Goal: Task Accomplishment & Management: Use online tool/utility

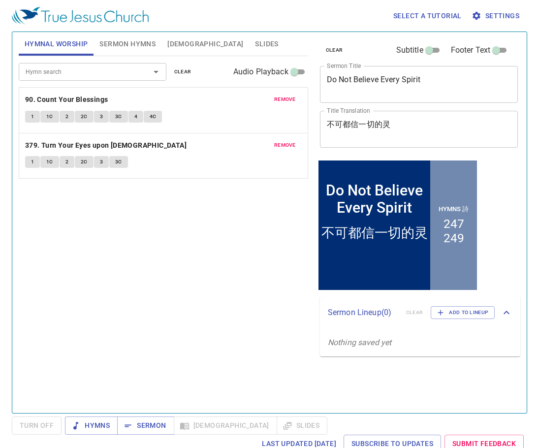
click at [281, 98] on span "remove" at bounding box center [285, 99] width 22 height 9
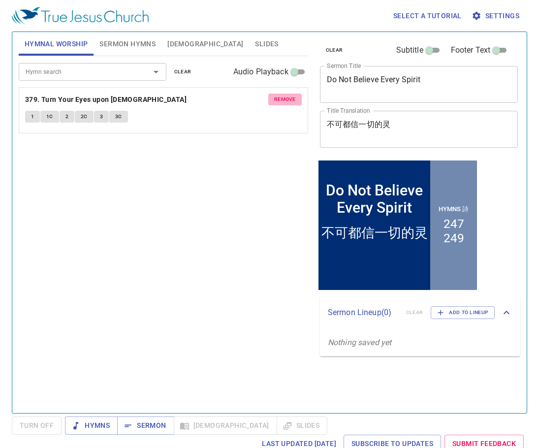
click at [280, 98] on span "remove" at bounding box center [285, 99] width 22 height 9
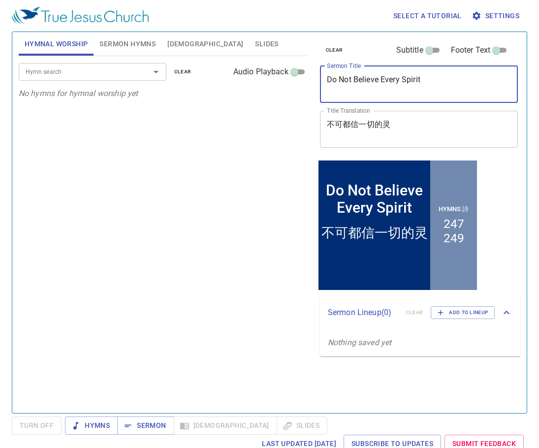
drag, startPoint x: 419, startPoint y: 84, endPoint x: 269, endPoint y: 89, distance: 149.7
click at [270, 93] on div "Hymnal Worship Sermon Hymns Bible Slides Hymn search Hymn search clear Audio Pl…" at bounding box center [270, 218] width 510 height 381
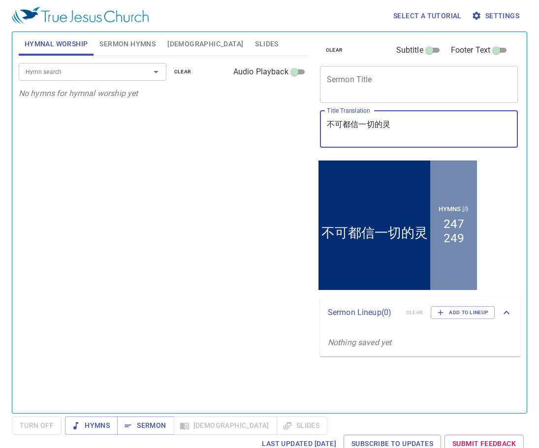
drag, startPoint x: 414, startPoint y: 124, endPoint x: 254, endPoint y: 145, distance: 161.4
click at [206, 154] on div "Hymnal Worship Sermon Hymns Bible Slides Hymn search Hymn search clear Audio Pl…" at bounding box center [270, 218] width 510 height 381
click at [114, 47] on span "Sermon Hymns" at bounding box center [127, 44] width 56 height 12
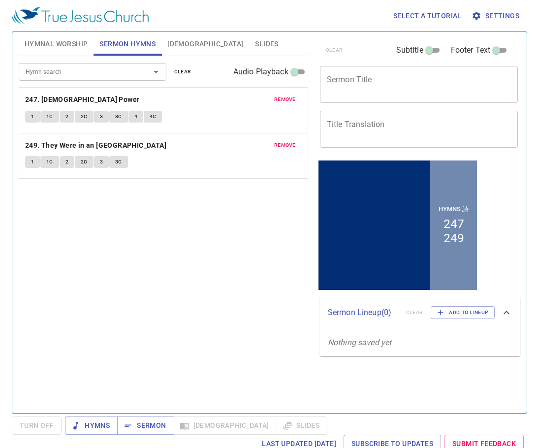
click at [287, 101] on span "remove" at bounding box center [285, 99] width 22 height 9
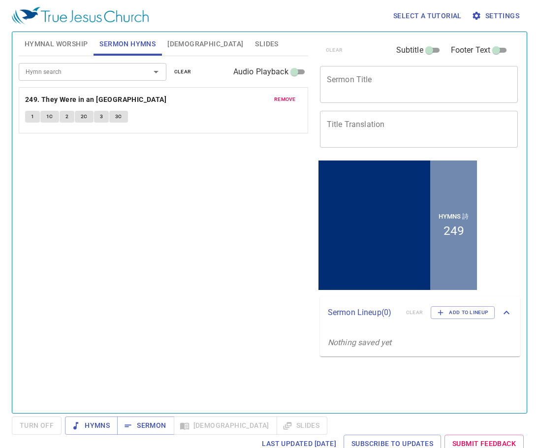
click at [287, 101] on span "remove" at bounding box center [285, 99] width 22 height 9
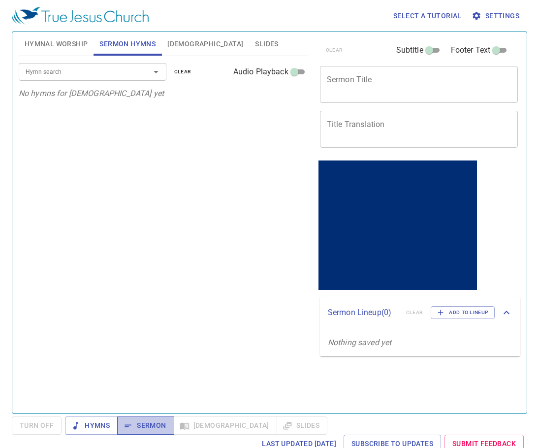
click at [152, 428] on span "Sermon" at bounding box center [145, 425] width 41 height 12
click at [362, 82] on textarea "Sermon Title" at bounding box center [419, 84] width 185 height 19
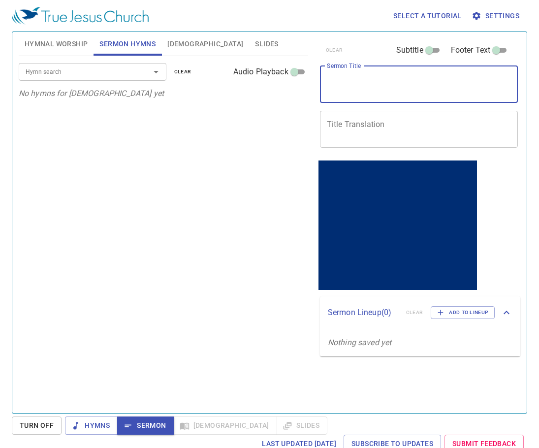
paste textarea "Observing the Sabbath of Spirit"
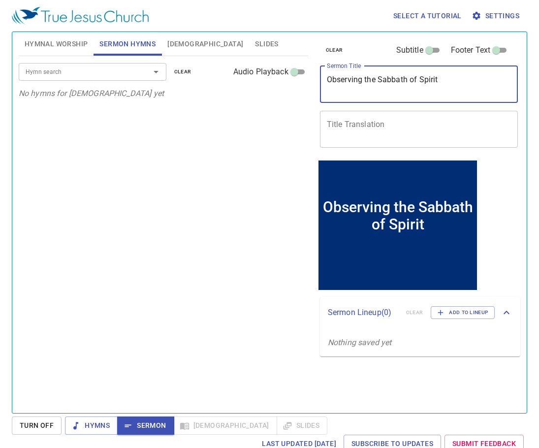
type textarea "Observing the Sabbath of Spirit"
click at [367, 120] on textarea "Title Translation" at bounding box center [419, 129] width 185 height 19
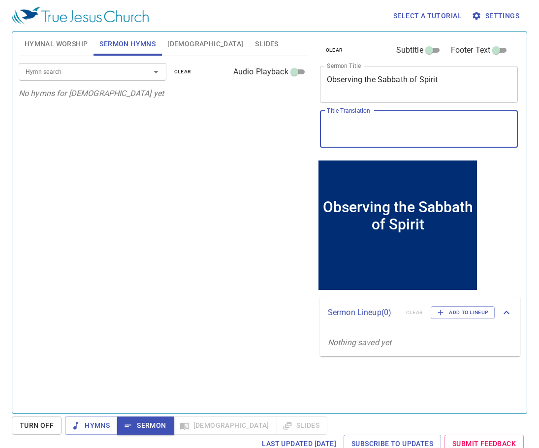
paste textarea "守安息日的精義"
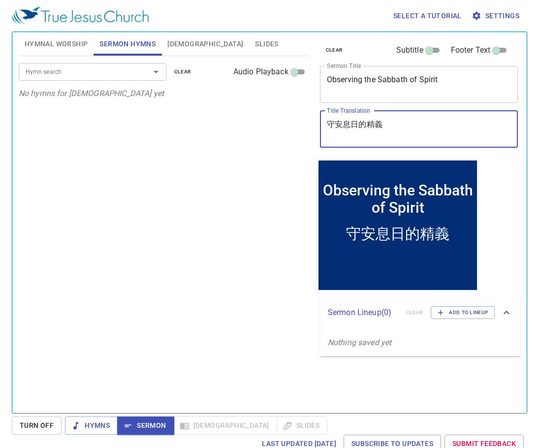
type textarea "守安息日的精義"
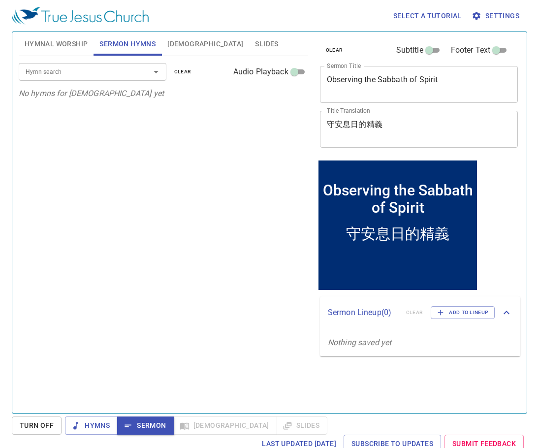
drag, startPoint x: 163, startPoint y: 189, endPoint x: 155, endPoint y: 206, distance: 19.4
click at [165, 189] on div "Hymn search Hymn search clear Audio Playback No hymns for sermon yet" at bounding box center [163, 230] width 289 height 349
click at [106, 72] on input "Hymn search" at bounding box center [78, 71] width 113 height 11
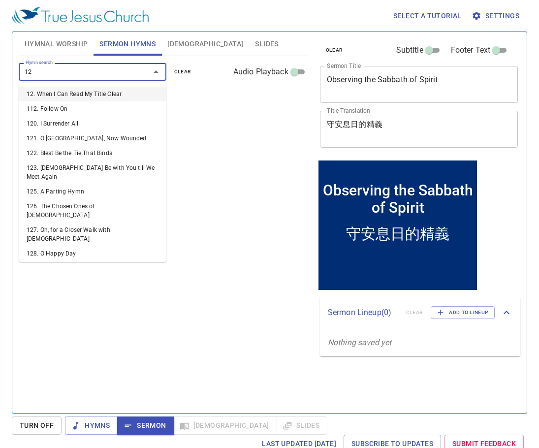
type input "129"
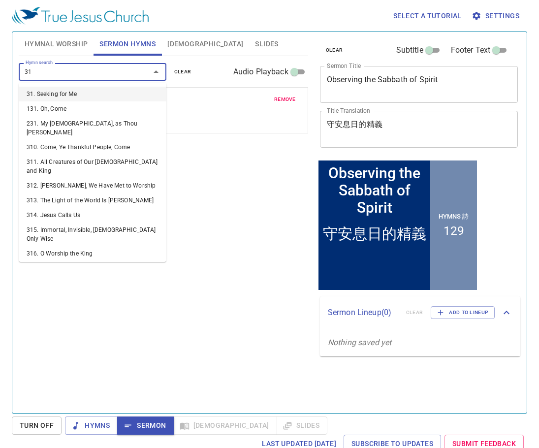
type input "313"
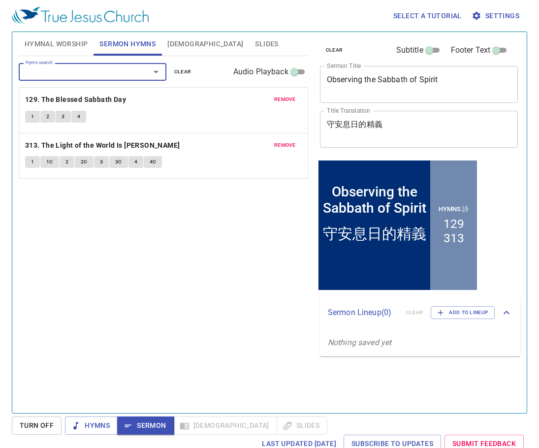
click at [199, 293] on div "Hymn search Hymn search clear Audio Playback remove 129. The Blessed Sabbath Da…" at bounding box center [163, 230] width 289 height 349
click at [196, 297] on div "Hymn search Hymn search clear Audio Playback remove 129. The Blessed Sabbath Da…" at bounding box center [163, 230] width 289 height 349
click at [294, 148] on span "remove" at bounding box center [285, 145] width 22 height 9
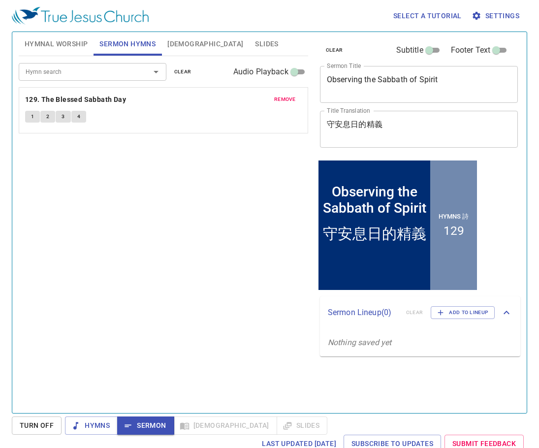
click at [103, 77] on input "Hymn search" at bounding box center [78, 71] width 113 height 11
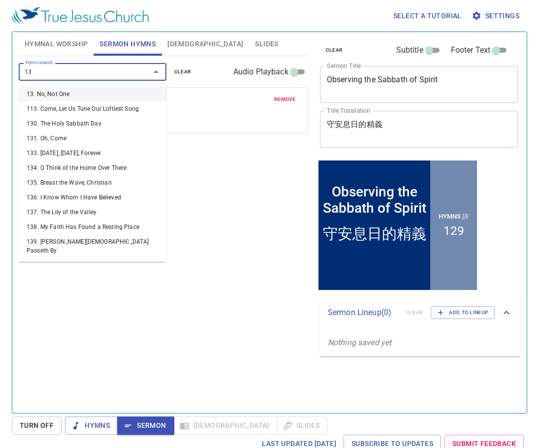
type input "131"
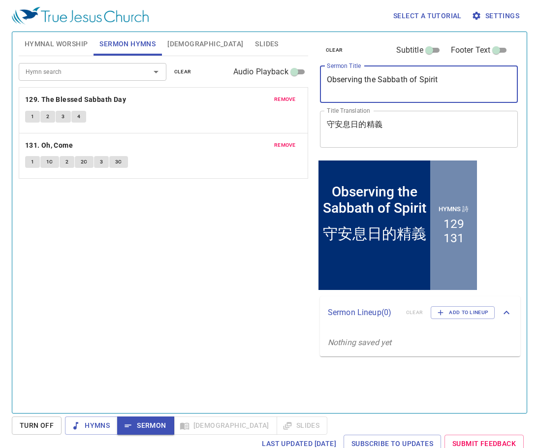
click at [413, 79] on textarea "Observing the Sabbath of Spirit" at bounding box center [419, 84] width 185 height 19
click at [414, 79] on textarea "Observing the Sabbath of Spirit" at bounding box center [419, 84] width 185 height 19
click at [221, 208] on div "Hymn search Hymn search clear Audio Playback remove 129. The Blessed Sabbath Da…" at bounding box center [163, 230] width 289 height 349
click at [517, 129] on div "守安息日的精義 x Title Translation" at bounding box center [419, 129] width 198 height 37
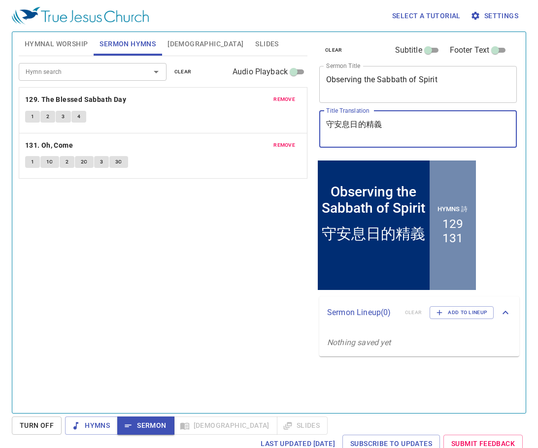
drag, startPoint x: 250, startPoint y: 243, endPoint x: 225, endPoint y: 235, distance: 25.8
click at [246, 243] on div "Hymn search Hymn search clear Audio Playback remove 129. The Blessed Sabbath Da…" at bounding box center [163, 230] width 288 height 349
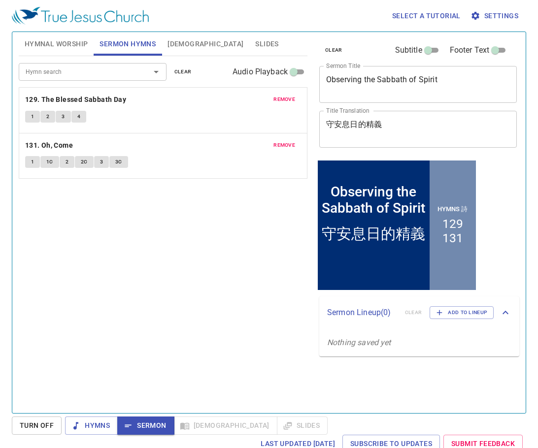
click at [415, 81] on textarea "Observing the Sabbath of Spirit" at bounding box center [418, 84] width 184 height 19
click at [413, 82] on textarea "Observing the Sabbath of Spirit" at bounding box center [418, 84] width 184 height 19
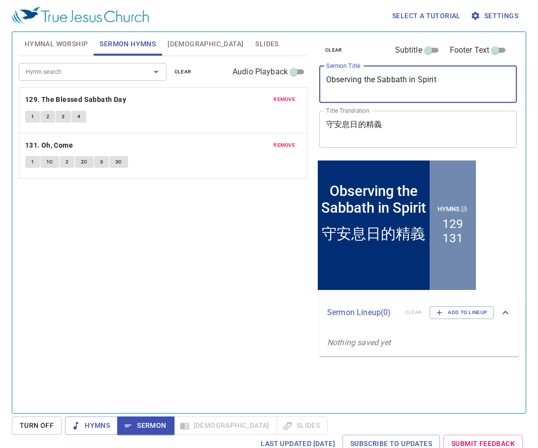
type textarea "Observing the Sabbath in Spirit"
click at [215, 287] on div "Hymn search Hymn search clear Audio Playback remove 129. The Blessed Sabbath Da…" at bounding box center [163, 230] width 288 height 349
drag, startPoint x: 457, startPoint y: 76, endPoint x: 312, endPoint y: 76, distance: 144.7
click at [312, 76] on div "clear Subtitle Footer Text Sermon Title Observing the Sabbath in Spirit x Sermo…" at bounding box center [417, 218] width 212 height 381
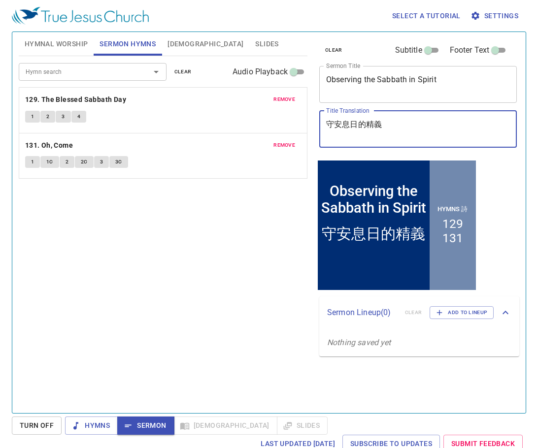
drag, startPoint x: 383, startPoint y: 126, endPoint x: 325, endPoint y: 129, distance: 57.7
click at [327, 129] on textarea "守安息日的精義" at bounding box center [418, 129] width 184 height 19
drag, startPoint x: 252, startPoint y: 249, endPoint x: 262, endPoint y: 254, distance: 11.9
click at [253, 249] on div "Hymn search Hymn search clear Audio Playback remove 129. The Blessed Sabbath Da…" at bounding box center [163, 230] width 288 height 349
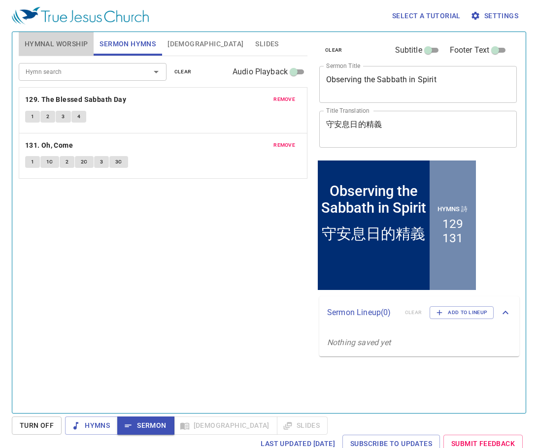
click at [61, 43] on span "Hymnal Worship" at bounding box center [57, 44] width 64 height 12
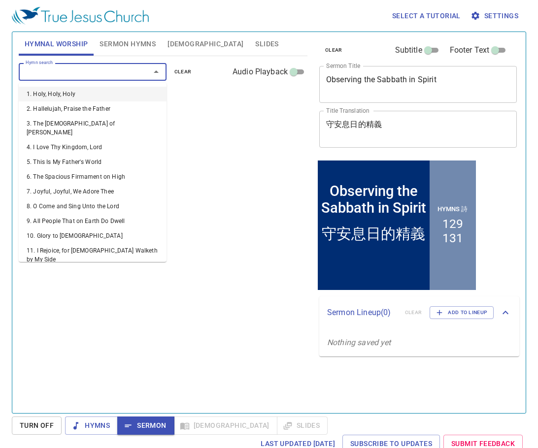
click at [121, 77] on input "Hymn search" at bounding box center [78, 71] width 113 height 11
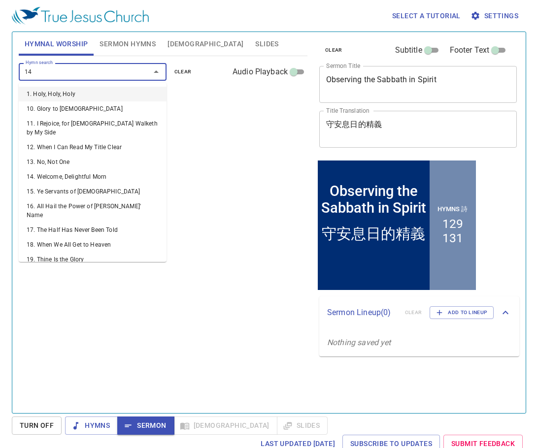
type input "145"
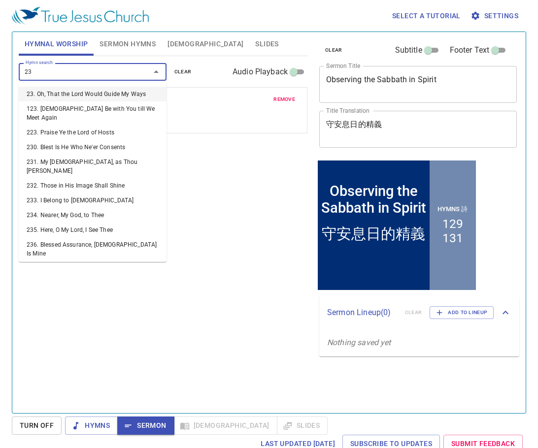
type input "236"
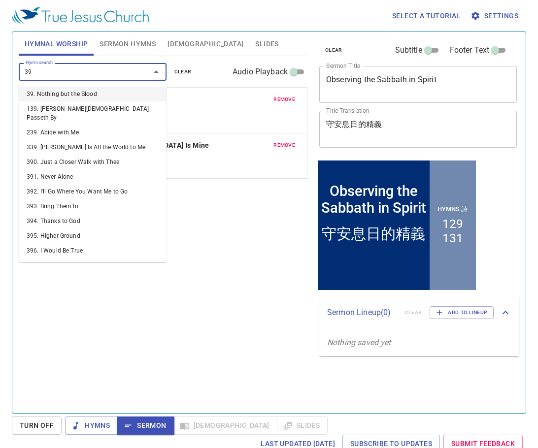
type input "395"
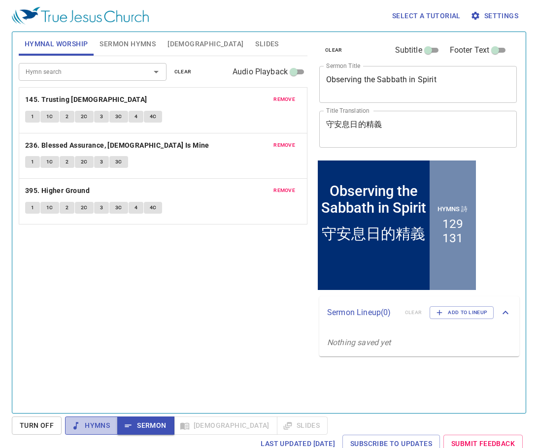
click at [101, 428] on span "Hymns" at bounding box center [91, 425] width 37 height 12
click at [223, 329] on div "Hymn search Hymn search clear Audio Playback remove 145. Trusting Jesus 1 1C 2 …" at bounding box center [163, 230] width 288 height 349
drag, startPoint x: 217, startPoint y: 340, endPoint x: 225, endPoint y: 339, distance: 8.4
click at [218, 339] on div "Hymn search Hymn search clear Audio Playback remove 145. Trusting Jesus 1 1C 2 …" at bounding box center [163, 230] width 288 height 349
click at [32, 118] on span "1" at bounding box center [32, 116] width 3 height 9
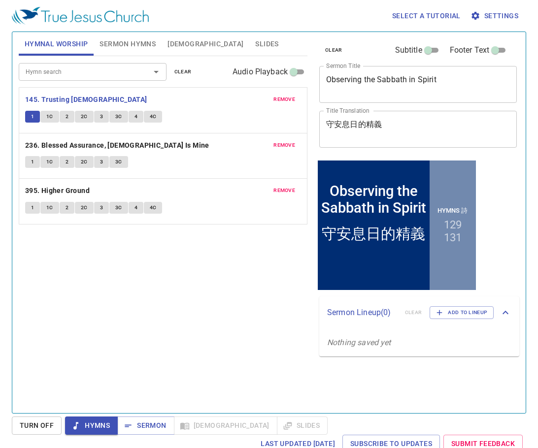
click at [259, 283] on div "Hymn search Hymn search clear Audio Playback remove 145. Trusting Jesus 1 1C 2 …" at bounding box center [163, 230] width 288 height 349
click at [46, 112] on span "1C" at bounding box center [49, 116] width 7 height 9
click at [67, 114] on span "2" at bounding box center [66, 116] width 3 height 9
click at [83, 117] on span "2C" at bounding box center [84, 116] width 7 height 9
click at [100, 116] on span "3" at bounding box center [101, 116] width 3 height 9
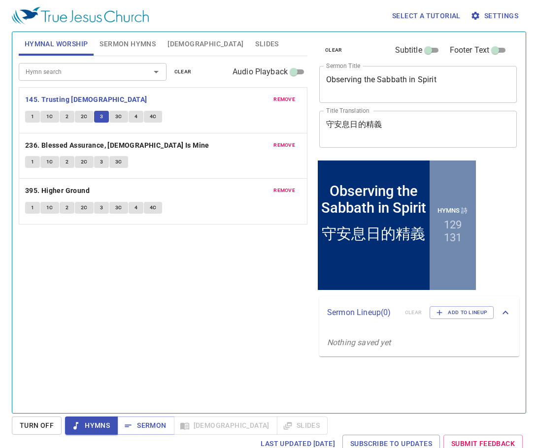
click at [116, 115] on span "3C" at bounding box center [118, 116] width 7 height 9
click at [136, 114] on span "4" at bounding box center [135, 116] width 3 height 9
click at [150, 114] on span "4C" at bounding box center [153, 116] width 7 height 9
click at [103, 146] on b "236. Blessed Assurance, Jesus Is Mine" at bounding box center [117, 145] width 184 height 12
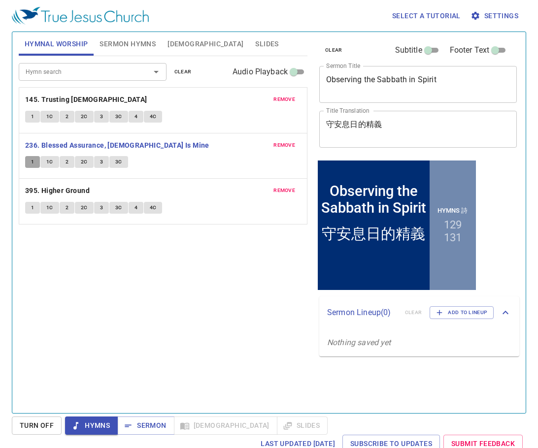
click at [31, 165] on span "1" at bounding box center [32, 162] width 3 height 9
click at [52, 159] on span "1C" at bounding box center [49, 162] width 7 height 9
click at [69, 157] on button "2" at bounding box center [67, 162] width 15 height 12
click at [81, 164] on span "2C" at bounding box center [84, 162] width 7 height 9
click at [101, 163] on span "3" at bounding box center [101, 162] width 3 height 9
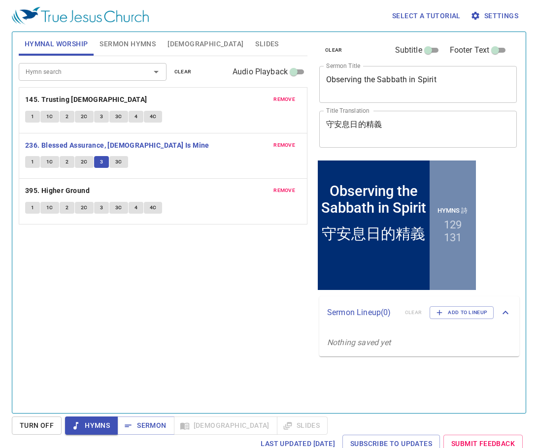
click at [119, 161] on span "3C" at bounding box center [118, 162] width 7 height 9
drag, startPoint x: 84, startPoint y: 190, endPoint x: 125, endPoint y: 187, distance: 41.5
click at [84, 190] on b "395. Higher Ground" at bounding box center [57, 191] width 64 height 12
drag, startPoint x: 29, startPoint y: 213, endPoint x: 34, endPoint y: 215, distance: 5.9
click at [29, 213] on button "1" at bounding box center [32, 208] width 15 height 12
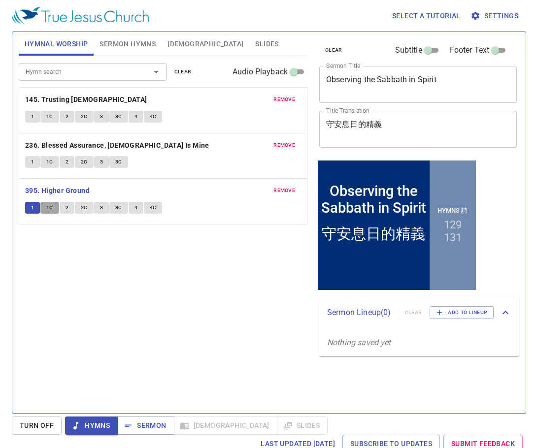
drag, startPoint x: 49, startPoint y: 205, endPoint x: 38, endPoint y: 205, distance: 11.3
click at [49, 205] on span "1C" at bounding box center [49, 207] width 7 height 9
click at [67, 208] on span "2" at bounding box center [66, 207] width 3 height 9
click at [82, 206] on span "2C" at bounding box center [84, 207] width 7 height 9
click at [102, 207] on span "3" at bounding box center [101, 207] width 3 height 9
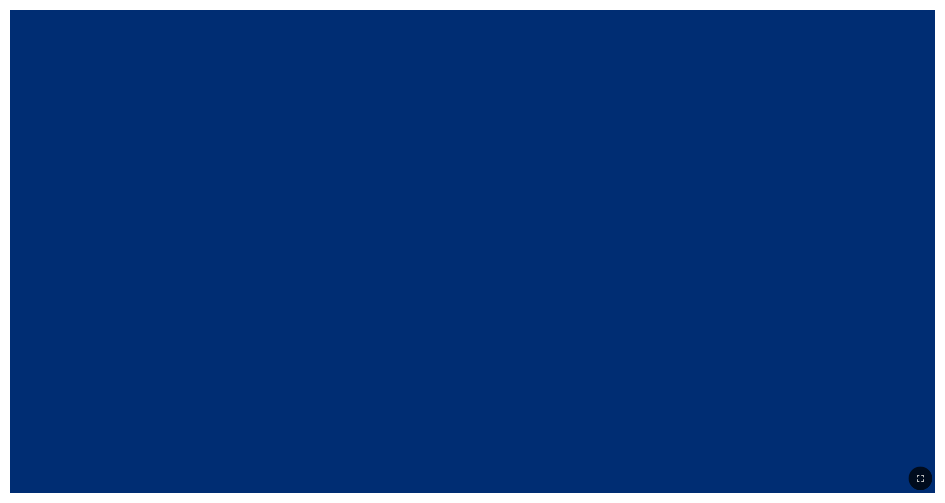
click at [393, 63] on div at bounding box center [472, 215] width 925 height 314
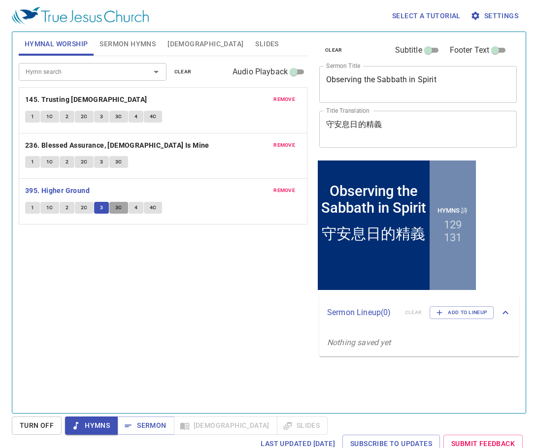
click at [112, 209] on button "3C" at bounding box center [118, 208] width 19 height 12
click at [134, 206] on span "4" at bounding box center [135, 207] width 3 height 9
click at [152, 208] on span "4C" at bounding box center [153, 207] width 7 height 9
drag, startPoint x: 68, startPoint y: 191, endPoint x: 74, endPoint y: 191, distance: 5.4
click at [69, 191] on b "395. Higher Ground" at bounding box center [57, 191] width 64 height 12
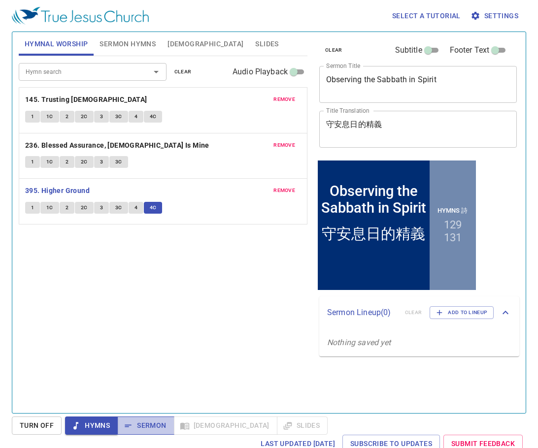
click at [142, 422] on span "Sermon" at bounding box center [145, 425] width 41 height 12
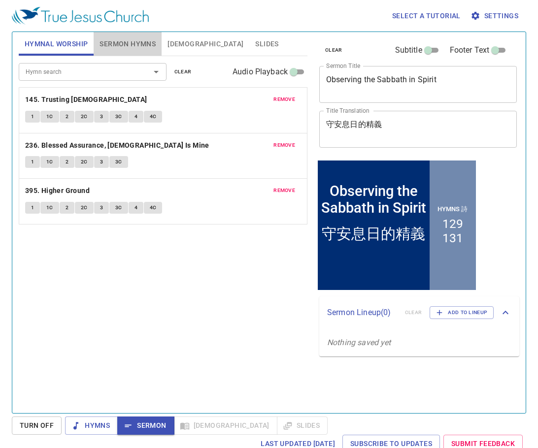
drag, startPoint x: 123, startPoint y: 38, endPoint x: 134, endPoint y: 80, distance: 43.7
click at [124, 38] on span "Sermon Hymns" at bounding box center [127, 44] width 56 height 12
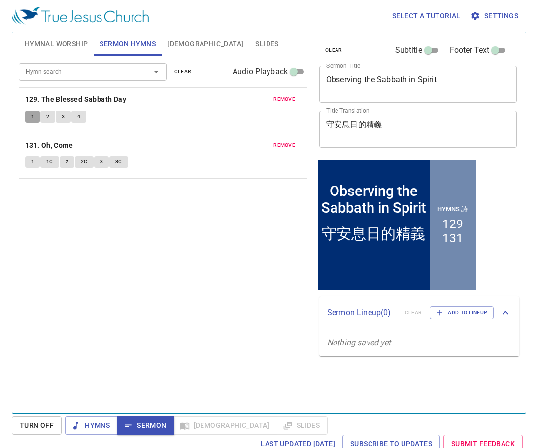
click at [32, 114] on span "1" at bounding box center [32, 116] width 3 height 9
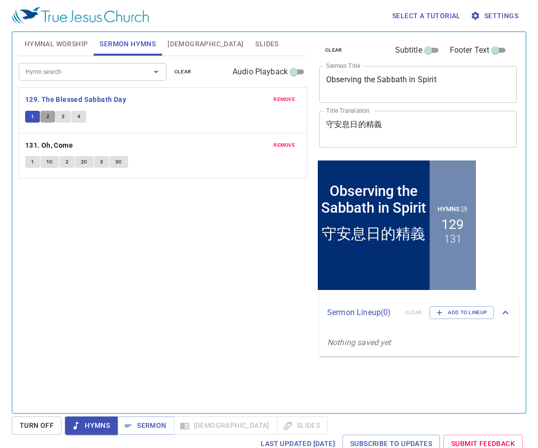
click at [44, 120] on button "2" at bounding box center [47, 117] width 15 height 12
click at [62, 119] on span "3" at bounding box center [63, 116] width 3 height 9
click at [74, 113] on button "4" at bounding box center [78, 117] width 15 height 12
drag, startPoint x: 157, startPoint y: 422, endPoint x: 330, endPoint y: 399, distance: 174.9
click at [167, 421] on button "Sermon" at bounding box center [145, 425] width 57 height 18
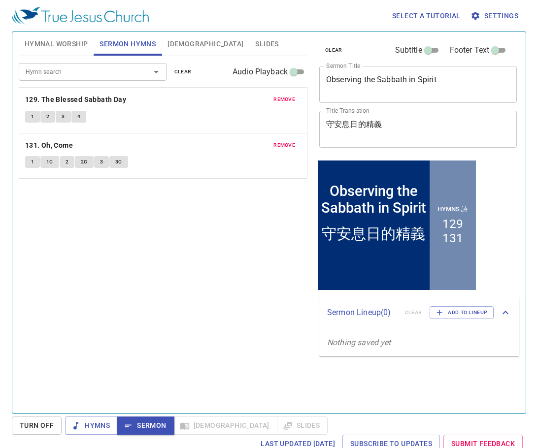
click at [190, 39] on button "[DEMOGRAPHIC_DATA]" at bounding box center [205, 44] width 88 height 24
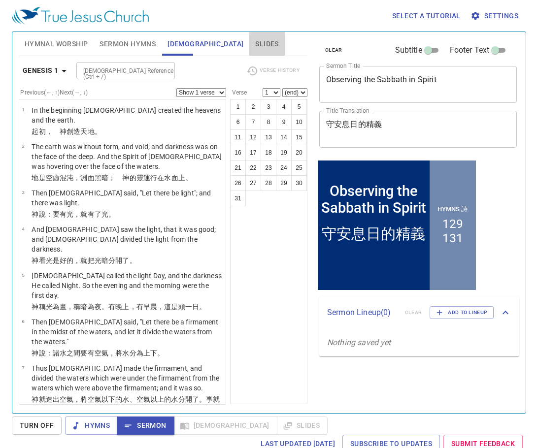
click at [255, 47] on span "Slides" at bounding box center [266, 44] width 23 height 12
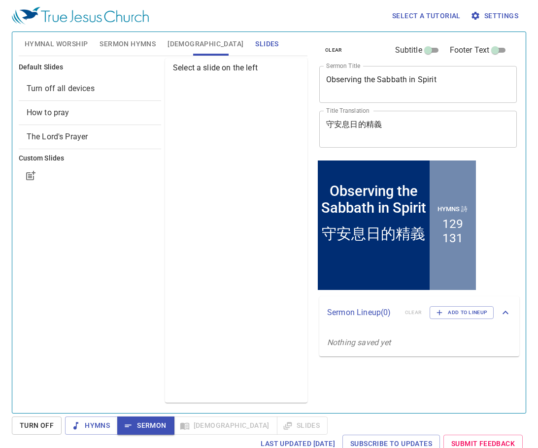
click at [82, 116] on span "How to pray" at bounding box center [90, 113] width 127 height 12
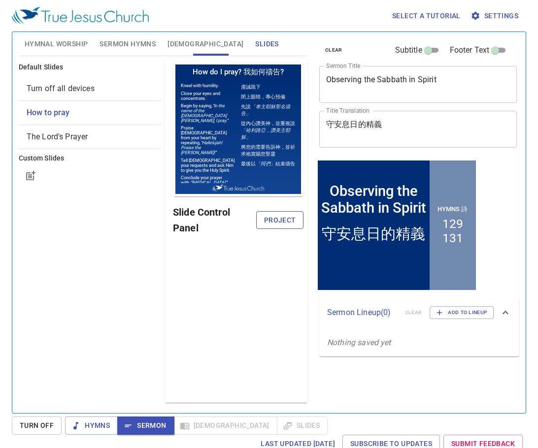
click at [291, 219] on span "Project" at bounding box center [280, 220] width 32 height 12
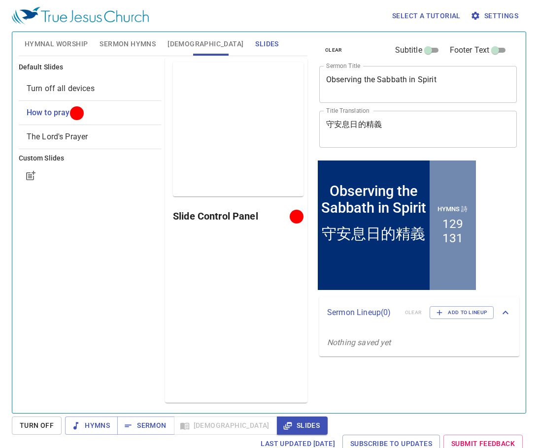
click at [254, 305] on div "Preview Only Slide Control Panel" at bounding box center [236, 230] width 142 height 345
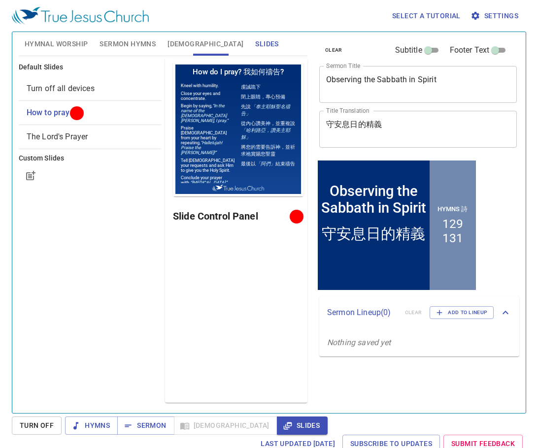
click at [89, 264] on div "Default Slides Turn off all devices How to pray The Lord's Prayer Custom Slides" at bounding box center [90, 230] width 146 height 349
drag, startPoint x: 155, startPoint y: 424, endPoint x: 164, endPoint y: 415, distance: 12.9
click at [161, 421] on span "Sermon" at bounding box center [145, 425] width 41 height 12
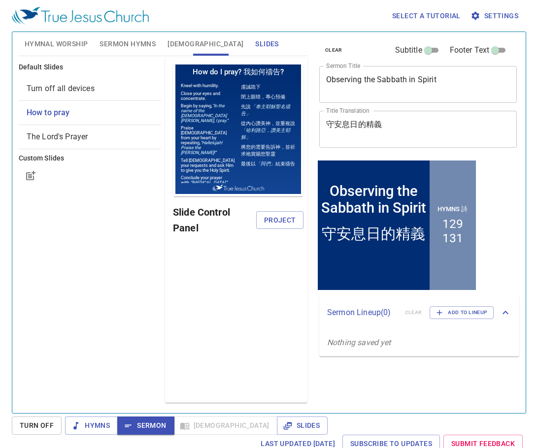
click at [177, 42] on span "[DEMOGRAPHIC_DATA]" at bounding box center [205, 44] width 76 height 12
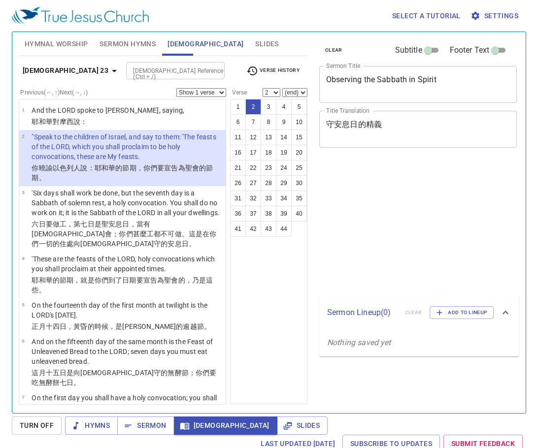
select select "2"
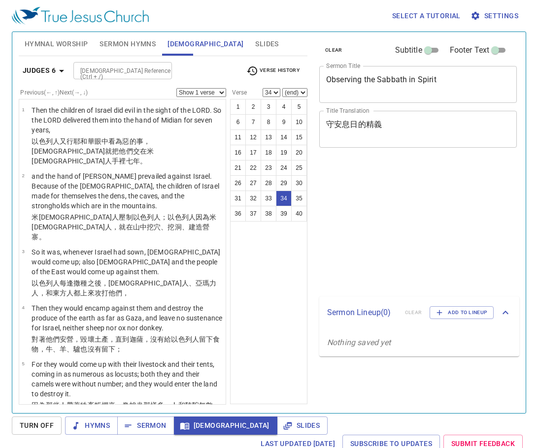
select select "34"
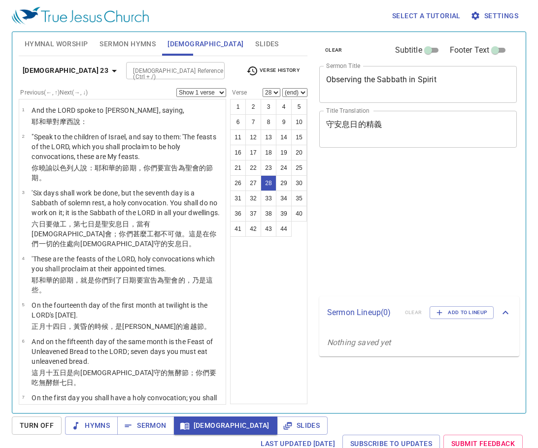
select select "28"
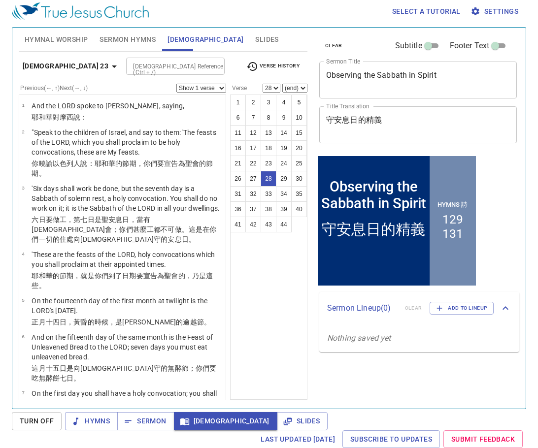
scroll to position [1327, 0]
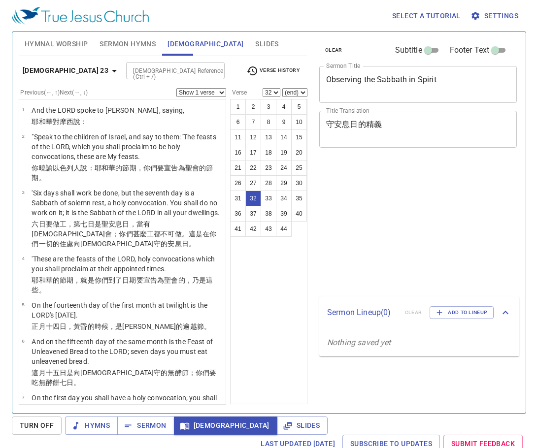
select select "32"
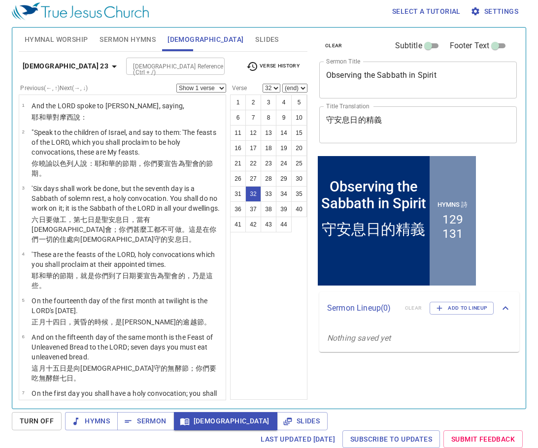
scroll to position [1502, 0]
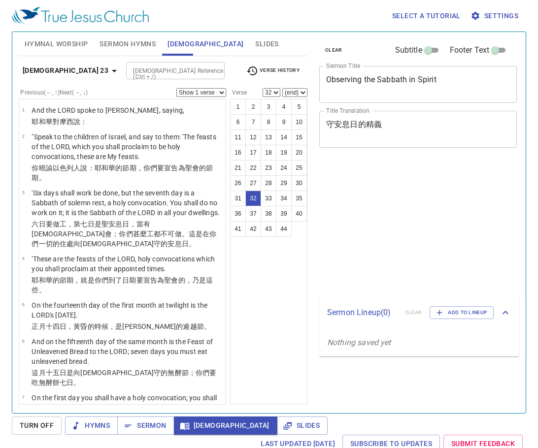
select select "32"
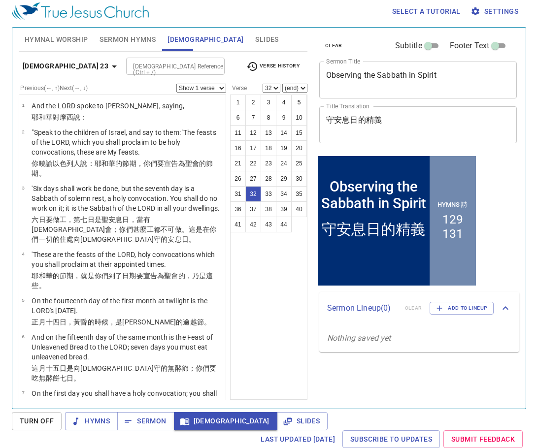
scroll to position [1502, 0]
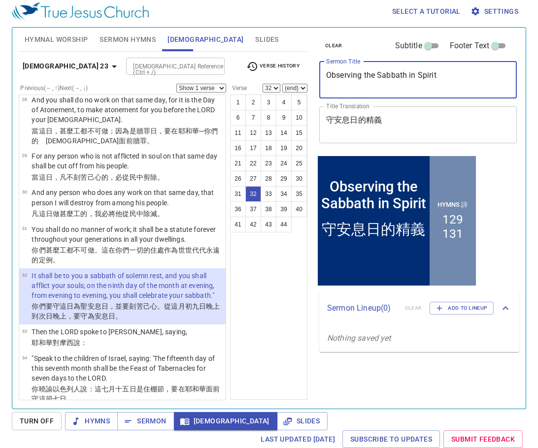
drag, startPoint x: 454, startPoint y: 75, endPoint x: 317, endPoint y: 74, distance: 137.8
click at [321, 74] on div "Observing the Sabbath in Spirit x Sermon Title" at bounding box center [417, 80] width 197 height 37
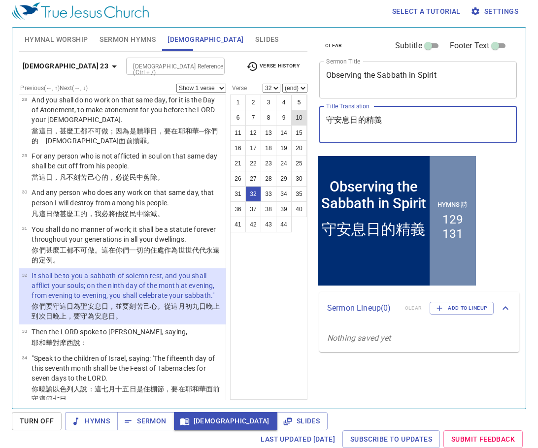
drag, startPoint x: 395, startPoint y: 121, endPoint x: 305, endPoint y: 118, distance: 90.1
click at [305, 118] on div "Hymnal Worship Sermon Hymns Bible Slides Hymn search Hymn search clear Audio Pl…" at bounding box center [269, 214] width 508 height 381
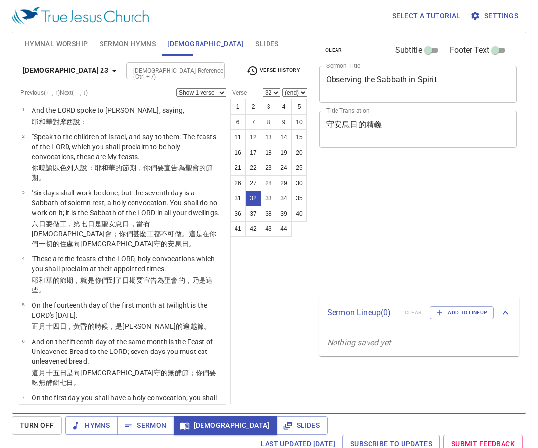
select select "32"
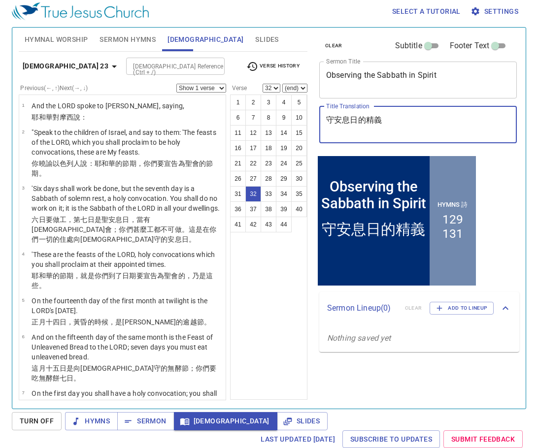
scroll to position [1502, 0]
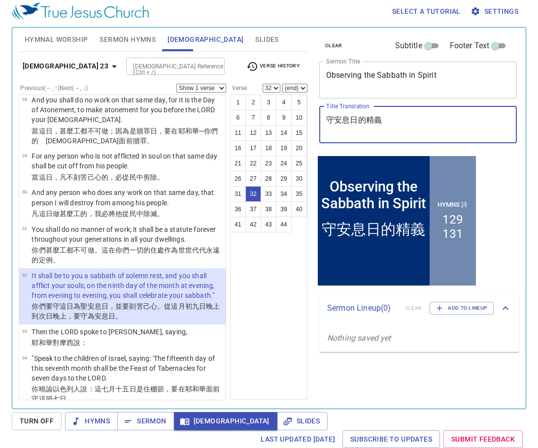
click at [253, 336] on div "1 2 3 4 5 6 7 8 9 10 11 12 13 14 15 16 17 18 19 20 21 22 23 24 25 26 27 28 29 3…" at bounding box center [268, 247] width 77 height 305
click at [136, 66] on input "[DEMOGRAPHIC_DATA] Reference (Ctrl + /)" at bounding box center [167, 66] width 76 height 11
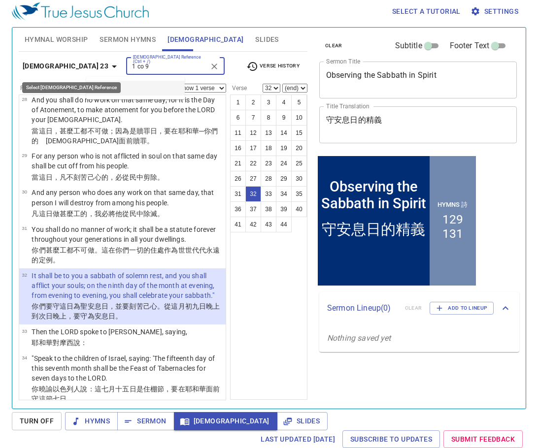
type input "1 co 9"
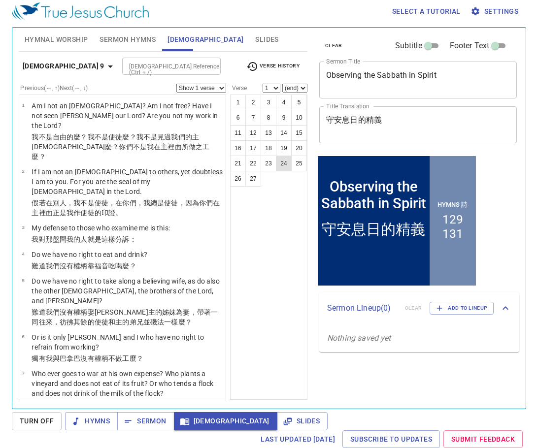
click at [284, 163] on button "24" at bounding box center [284, 164] width 16 height 16
select select "24"
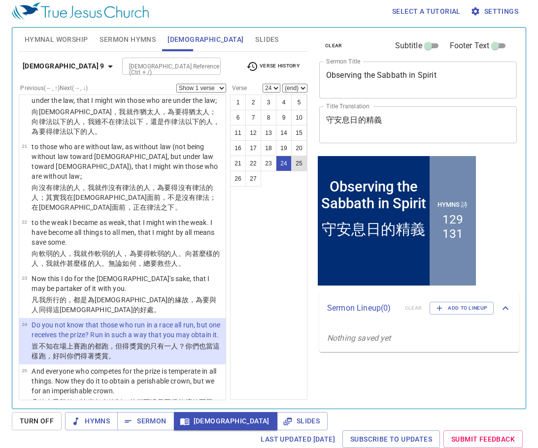
click at [298, 168] on button "25" at bounding box center [299, 164] width 16 height 16
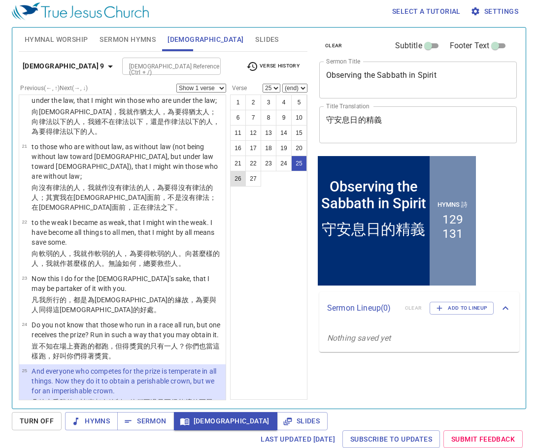
click at [235, 179] on button "26" at bounding box center [238, 179] width 16 height 16
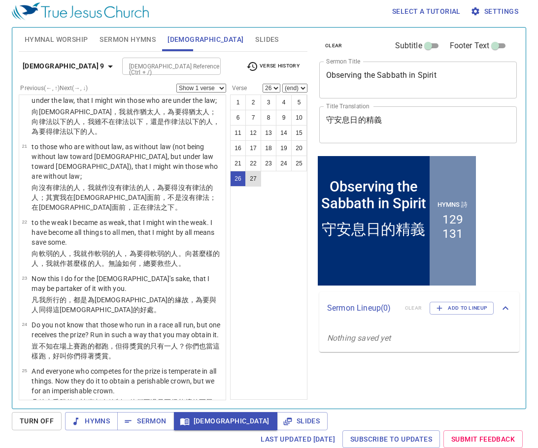
click at [256, 172] on button "27" at bounding box center [253, 179] width 16 height 16
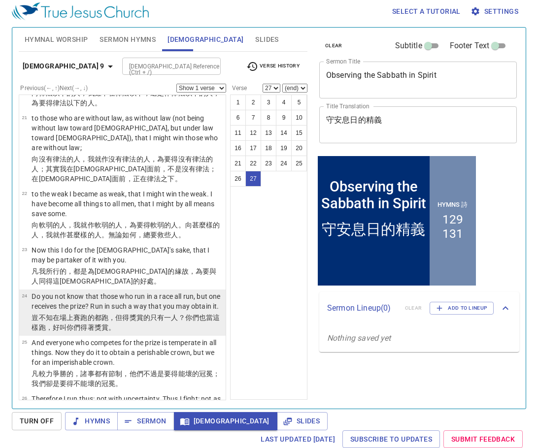
click at [131, 314] on wg2983 "獎賞 的只有一人 ？你們也當 這樣跑 ，好叫 你們得著 獎賞。" at bounding box center [126, 323] width 188 height 18
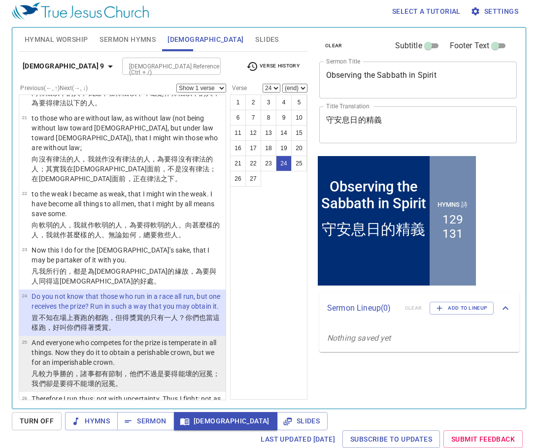
click at [85, 338] on p "And everyone who competes for the prize is temperate in all things. Now they do…" at bounding box center [127, 353] width 191 height 30
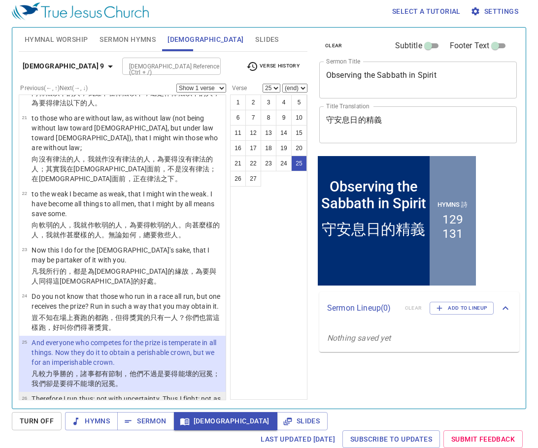
click at [138, 416] on wg84 "的；我鬥拳 不 像 打 空氣 的。" at bounding box center [150, 420] width 84 height 8
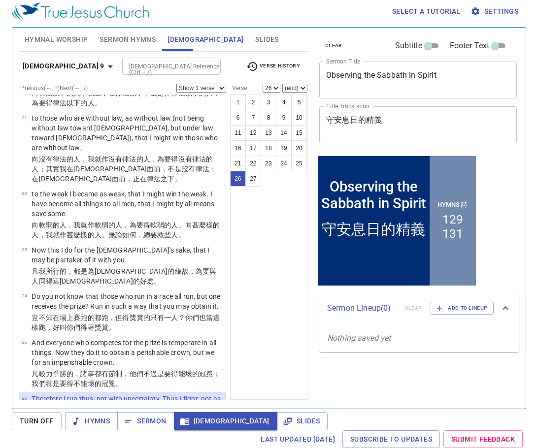
select select "27"
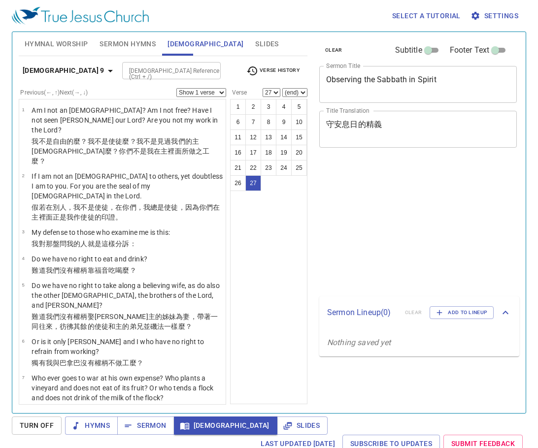
select select "27"
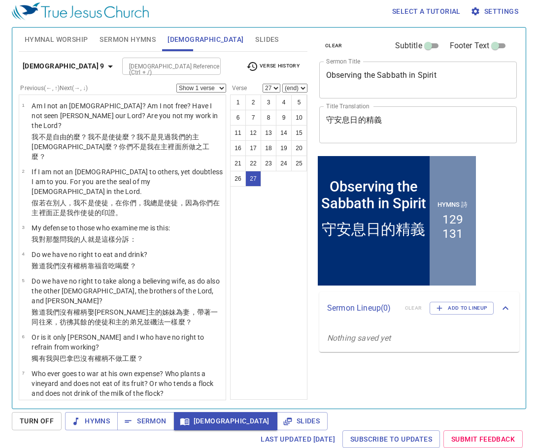
scroll to position [1061, 0]
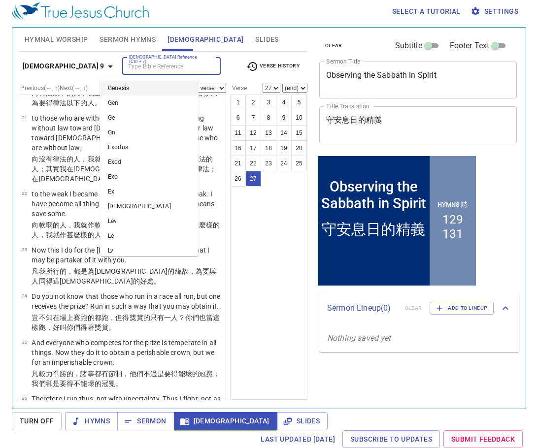
click at [146, 69] on input "[DEMOGRAPHIC_DATA] Reference (Ctrl + /)" at bounding box center [163, 66] width 76 height 11
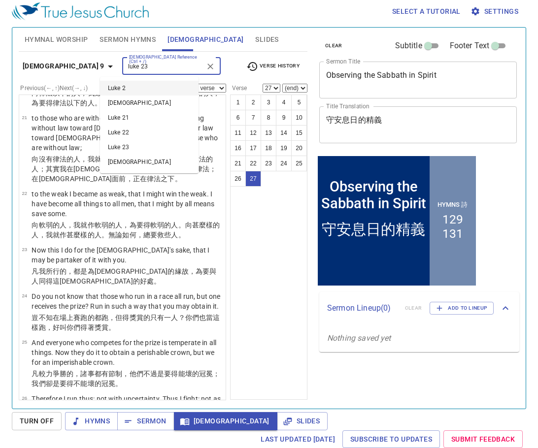
type input "luke 23"
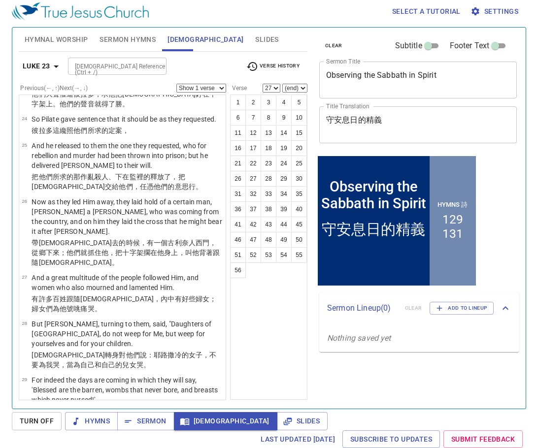
scroll to position [0, 0]
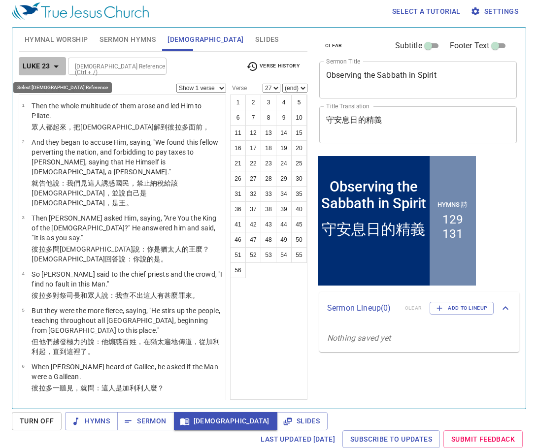
click at [56, 63] on icon "button" at bounding box center [56, 67] width 12 height 12
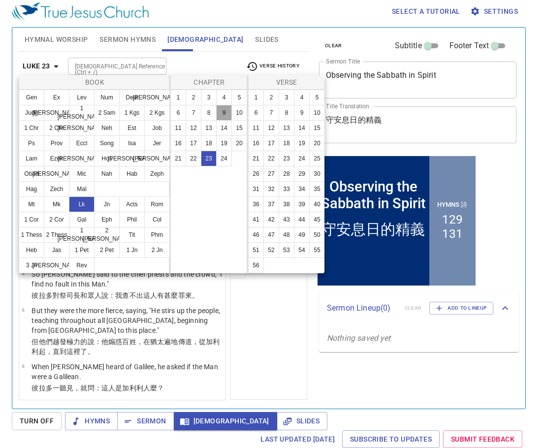
click at [227, 109] on button "9" at bounding box center [224, 113] width 16 height 16
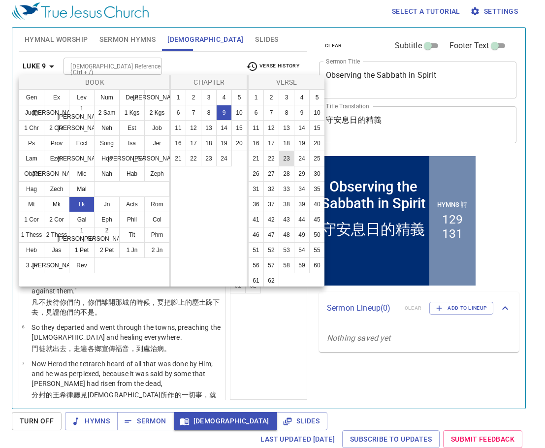
click at [286, 166] on button "23" at bounding box center [287, 159] width 16 height 16
select select "23"
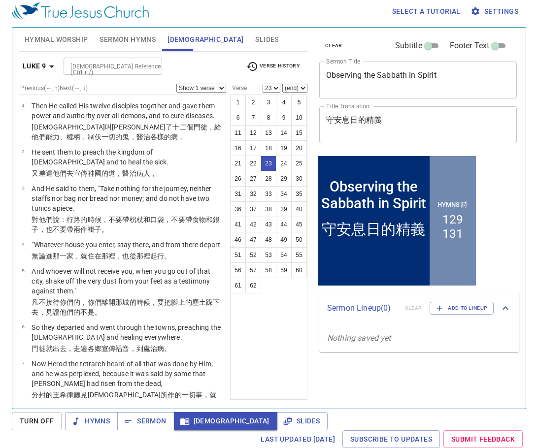
scroll to position [967, 0]
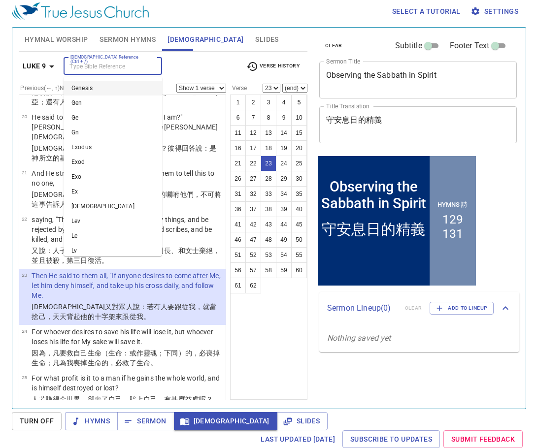
click at [120, 65] on input "[DEMOGRAPHIC_DATA] Reference (Ctrl + /)" at bounding box center [104, 66] width 76 height 11
click at [283, 64] on span "Verse History" at bounding box center [272, 67] width 53 height 12
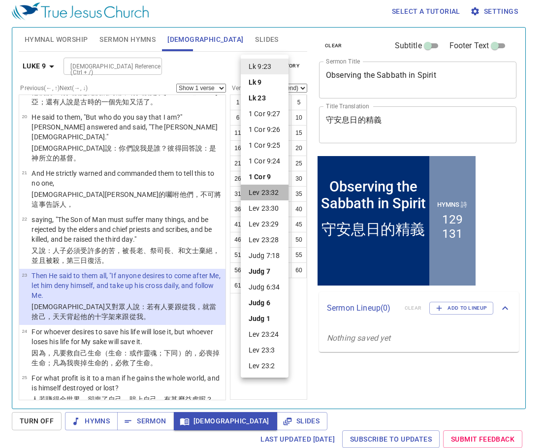
click at [273, 190] on li "Lev 23:32" at bounding box center [265, 193] width 48 height 16
select select "32"
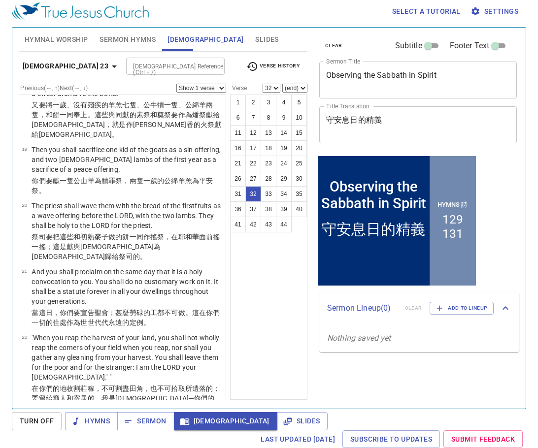
scroll to position [1502, 0]
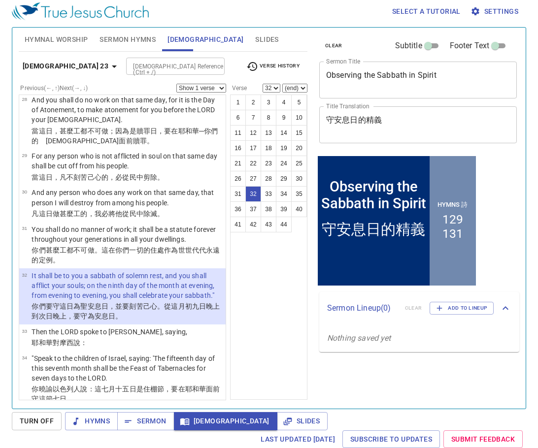
click at [129, 62] on input "[DEMOGRAPHIC_DATA] Reference (Ctrl + /)" at bounding box center [167, 66] width 76 height 11
type input "is 58"
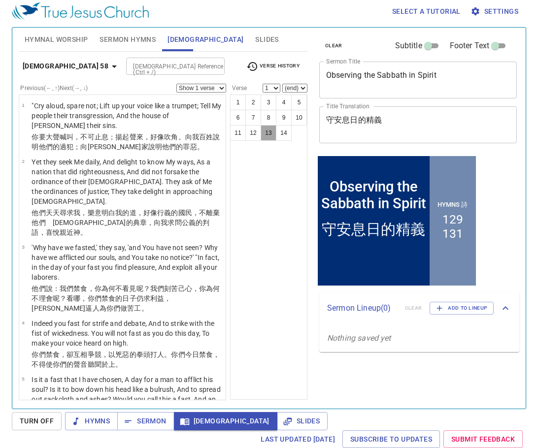
click at [265, 135] on button "13" at bounding box center [268, 133] width 16 height 16
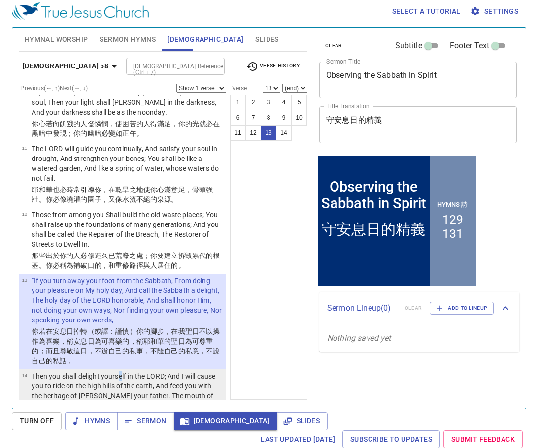
click at [122, 371] on p "Then you shall delight yourself in the LORD; And I will cause you to ride on th…" at bounding box center [127, 390] width 191 height 39
select select "14"
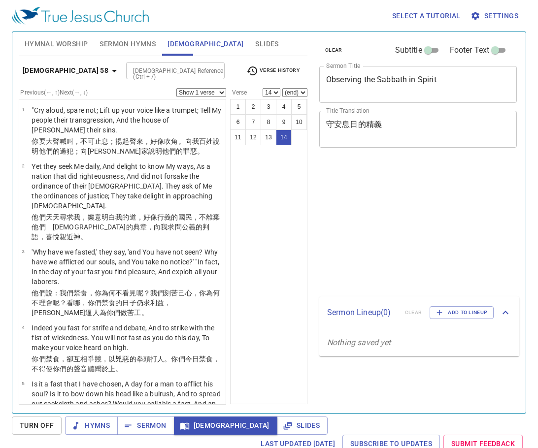
select select "14"
select select "13"
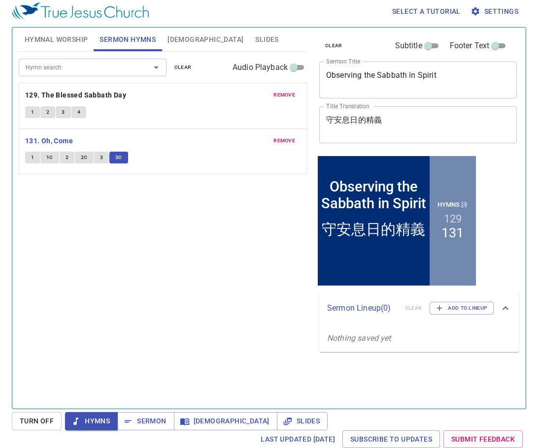
scroll to position [4, 0]
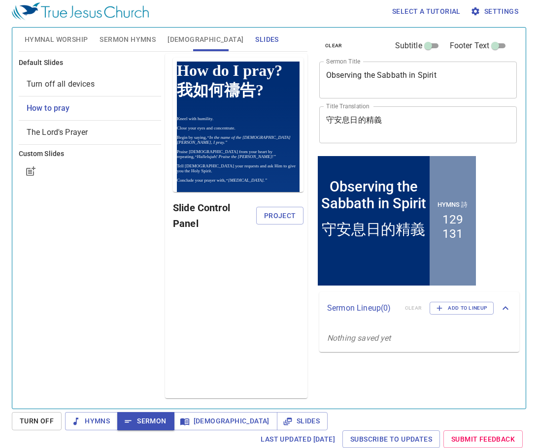
scroll to position [4, 0]
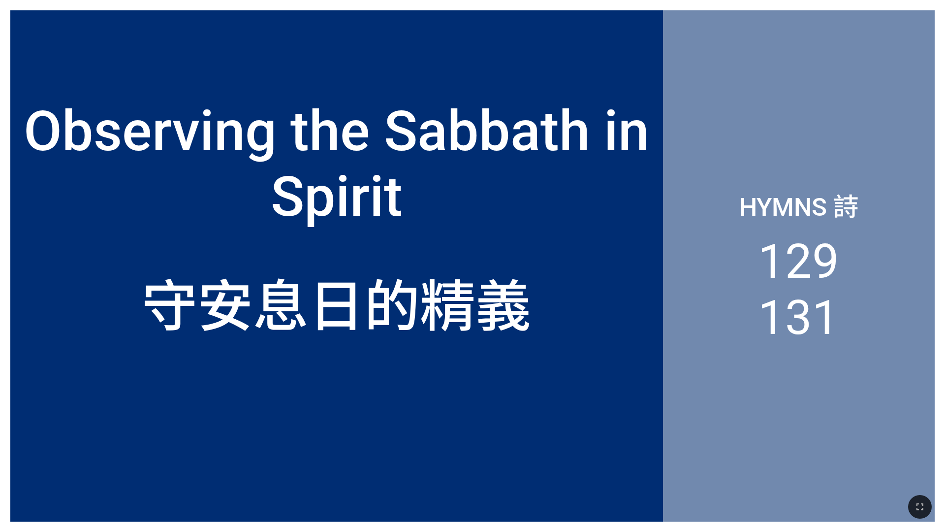
click at [255, 203] on div "Observing the Sabbath in Spirit" at bounding box center [336, 163] width 631 height 131
